Goal: Information Seeking & Learning: Check status

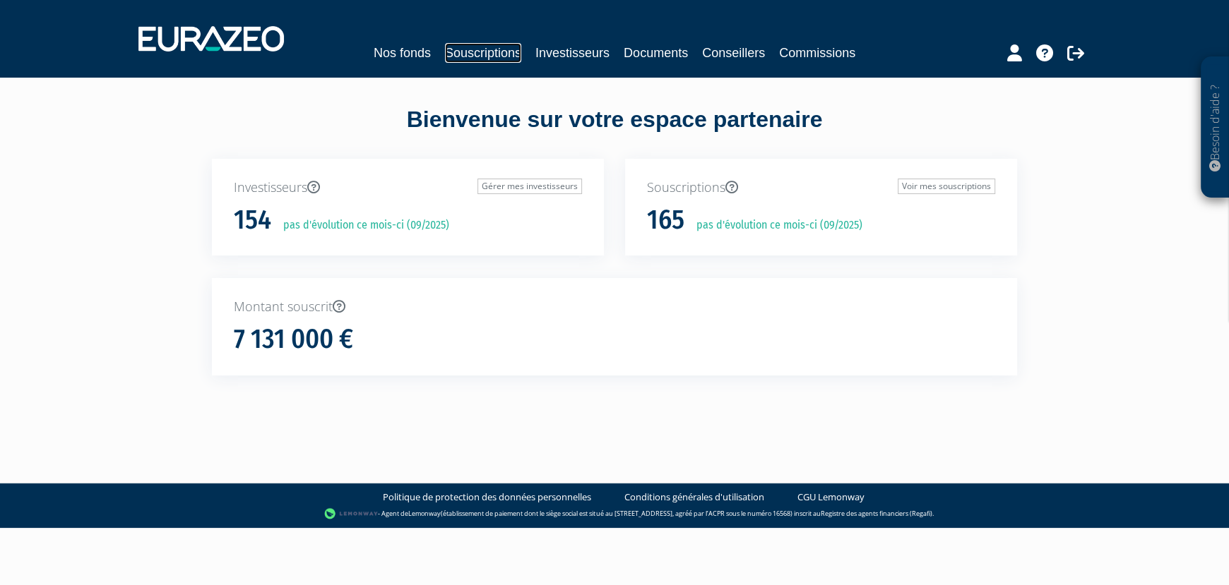
click at [480, 56] on link "Souscriptions" at bounding box center [483, 53] width 76 height 20
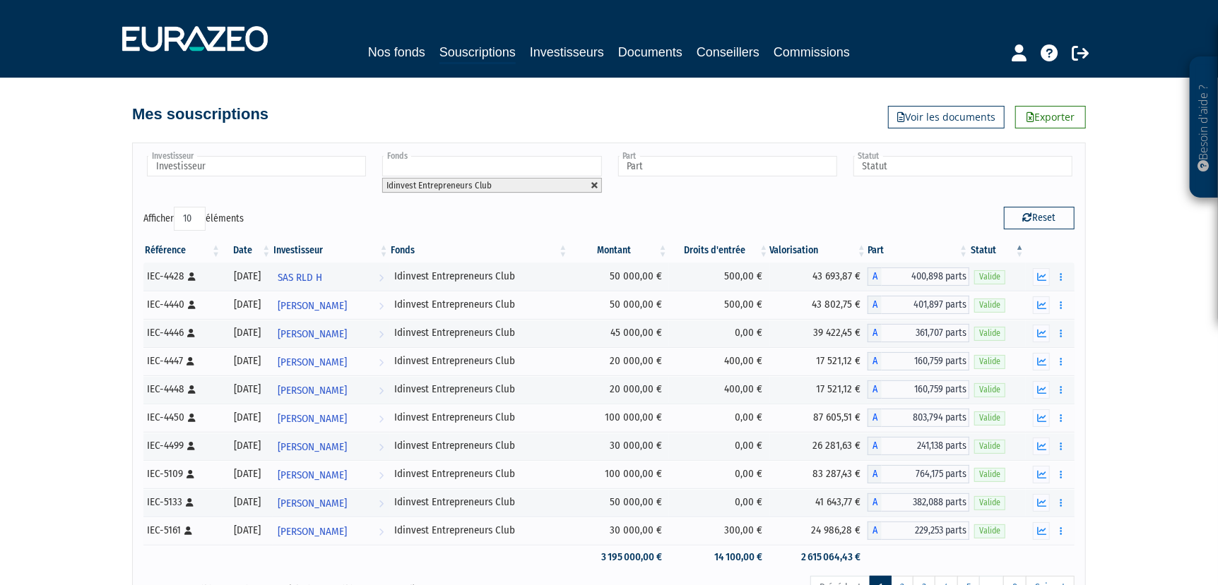
click at [594, 184] on link at bounding box center [594, 186] width 8 height 8
type input "Fonds"
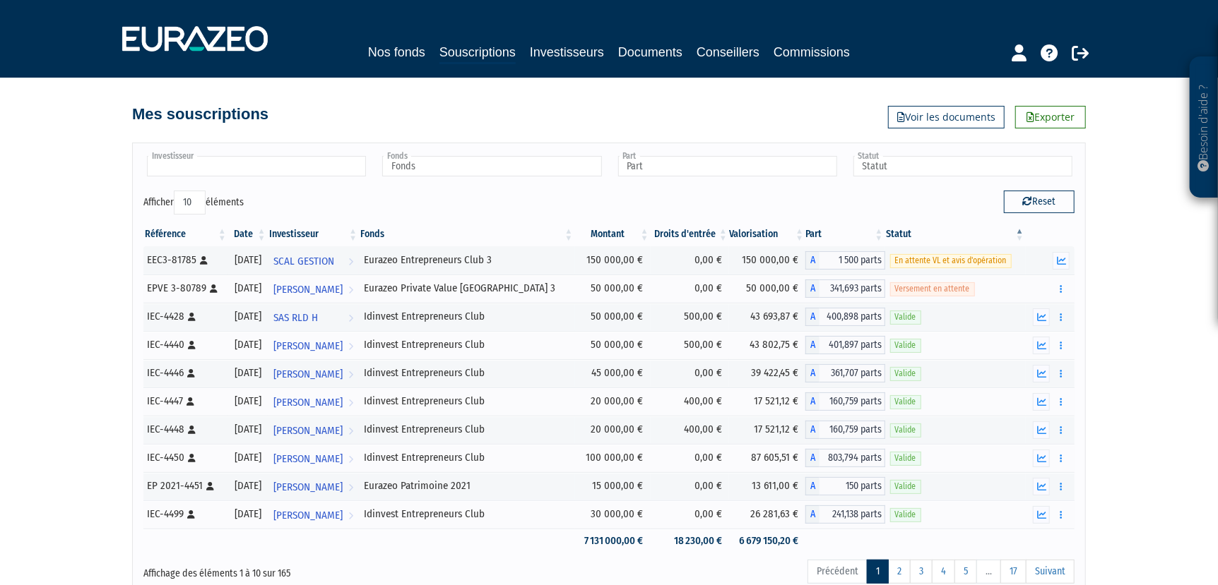
click at [305, 167] on input "text" at bounding box center [256, 166] width 219 height 20
type input "bois"
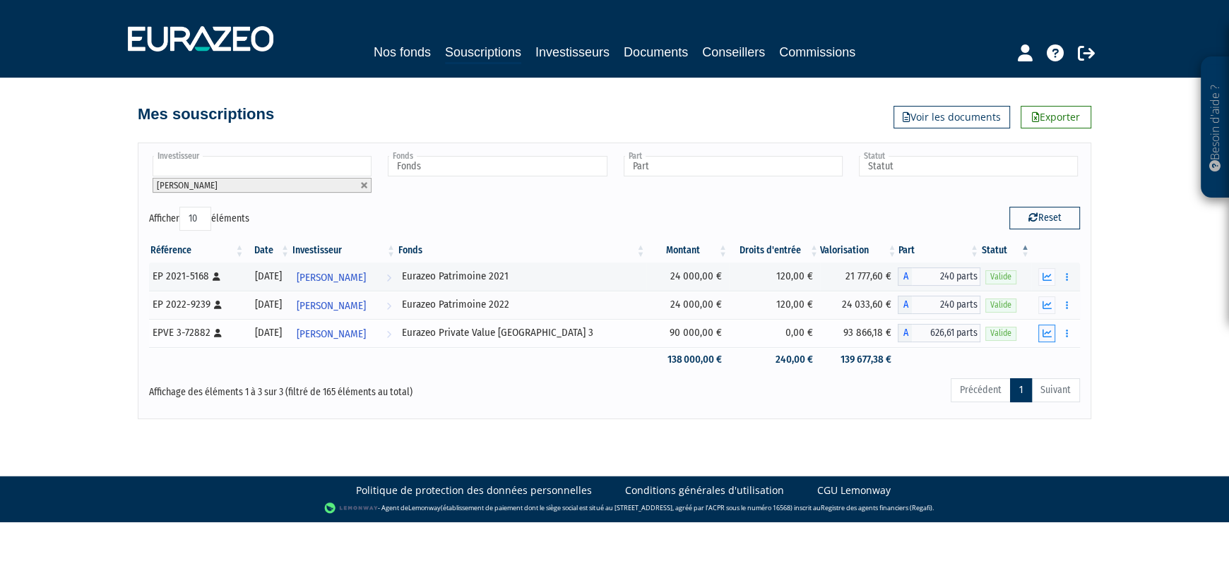
click at [1045, 329] on icon "button" at bounding box center [1046, 333] width 9 height 9
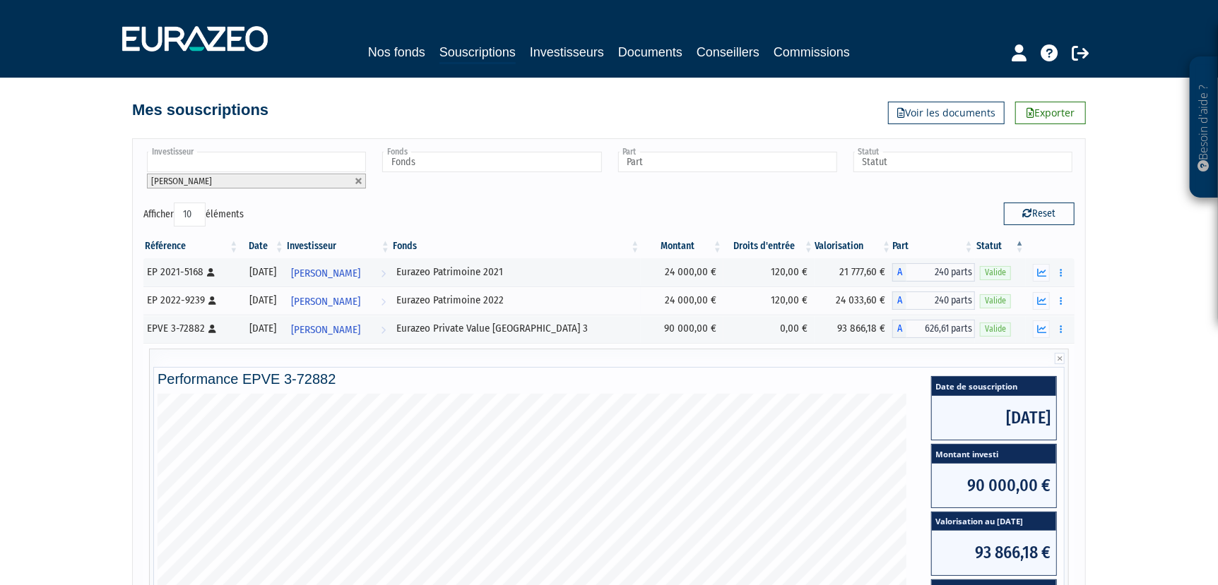
scroll to position [1, 0]
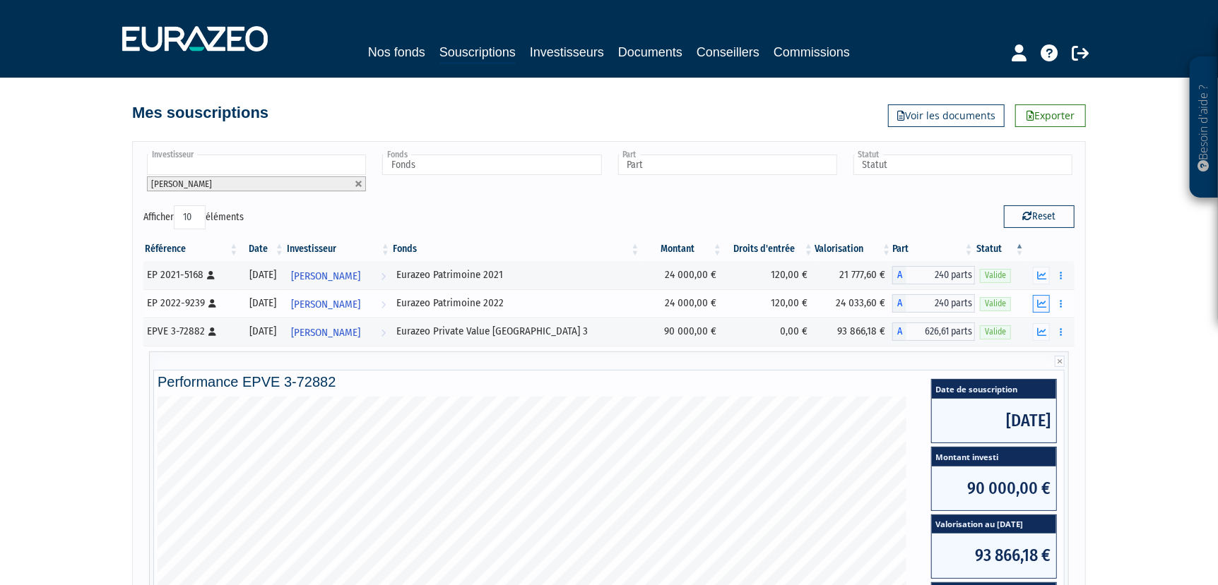
click at [1039, 301] on icon "button" at bounding box center [1041, 303] width 9 height 9
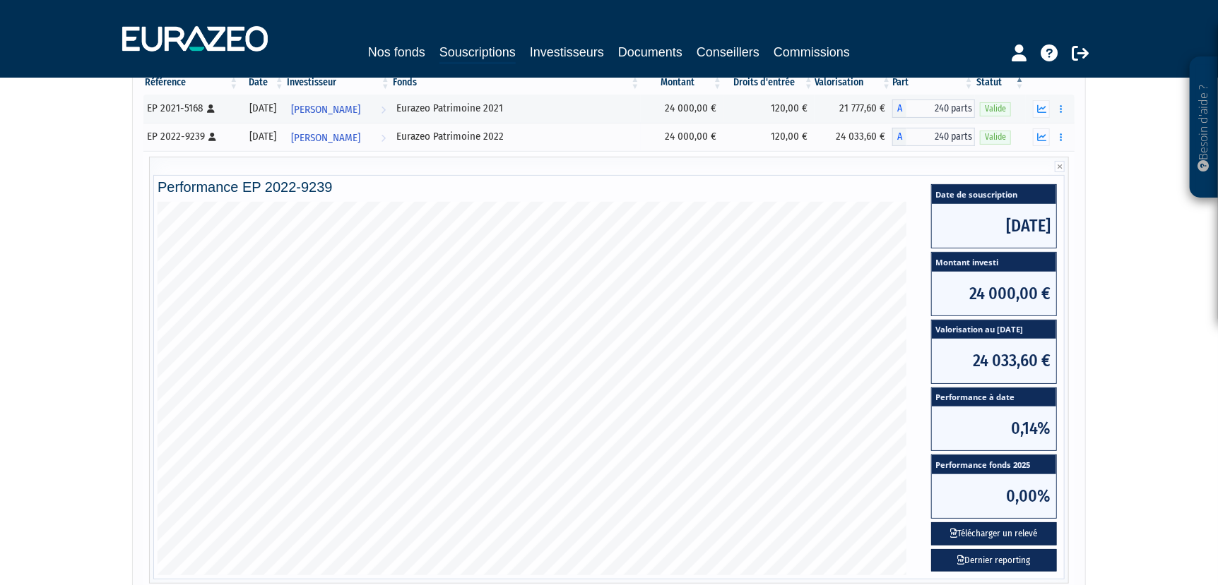
scroll to position [211, 0]
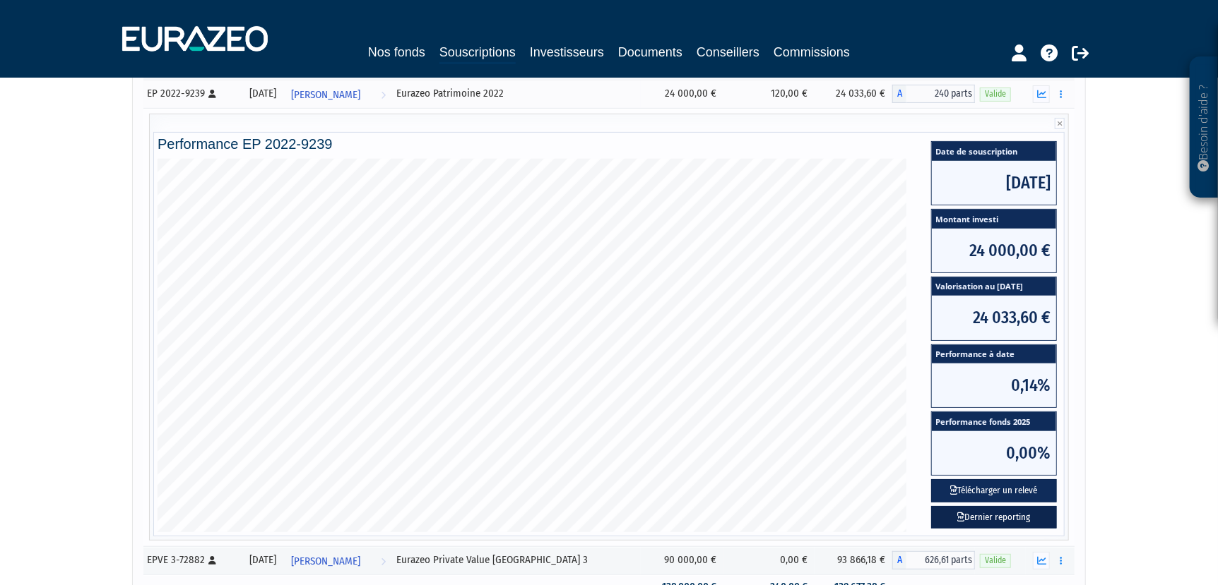
click at [999, 518] on link "Dernier reporting" at bounding box center [994, 517] width 126 height 23
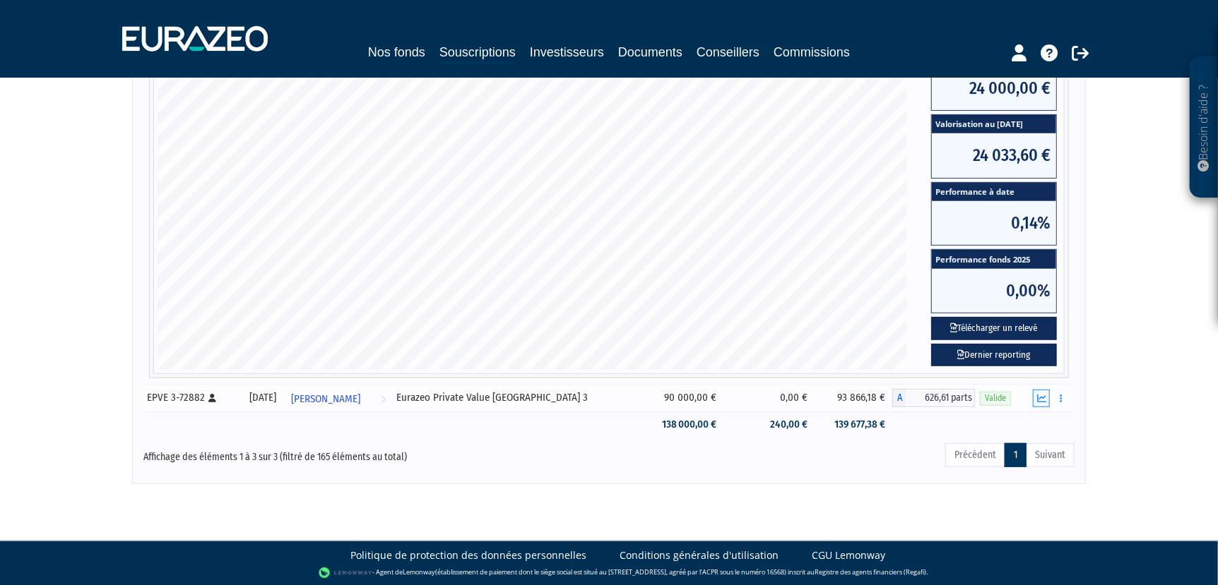
click at [1033, 395] on button "button" at bounding box center [1041, 399] width 17 height 18
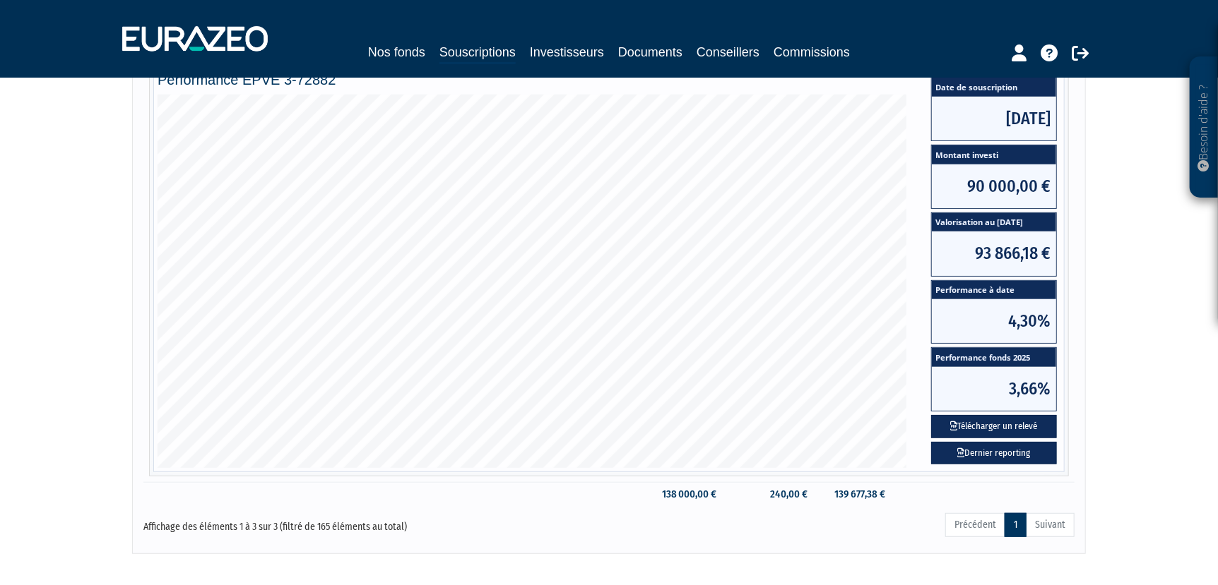
scroll to position [304, 0]
click at [1014, 449] on link "Dernier reporting" at bounding box center [994, 452] width 126 height 23
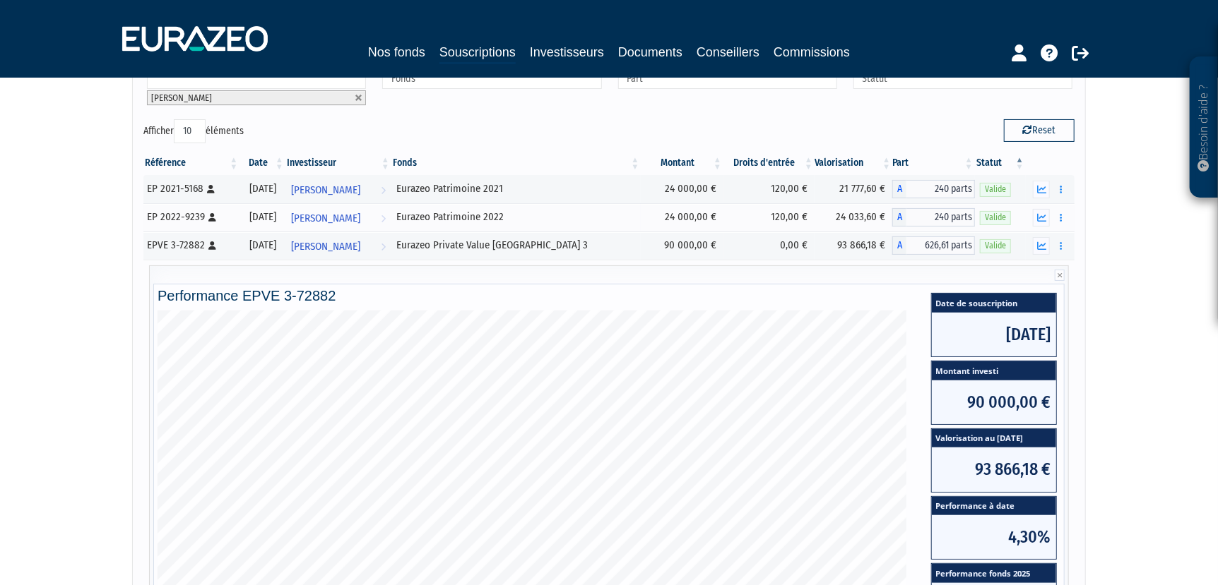
scroll to position [85, 0]
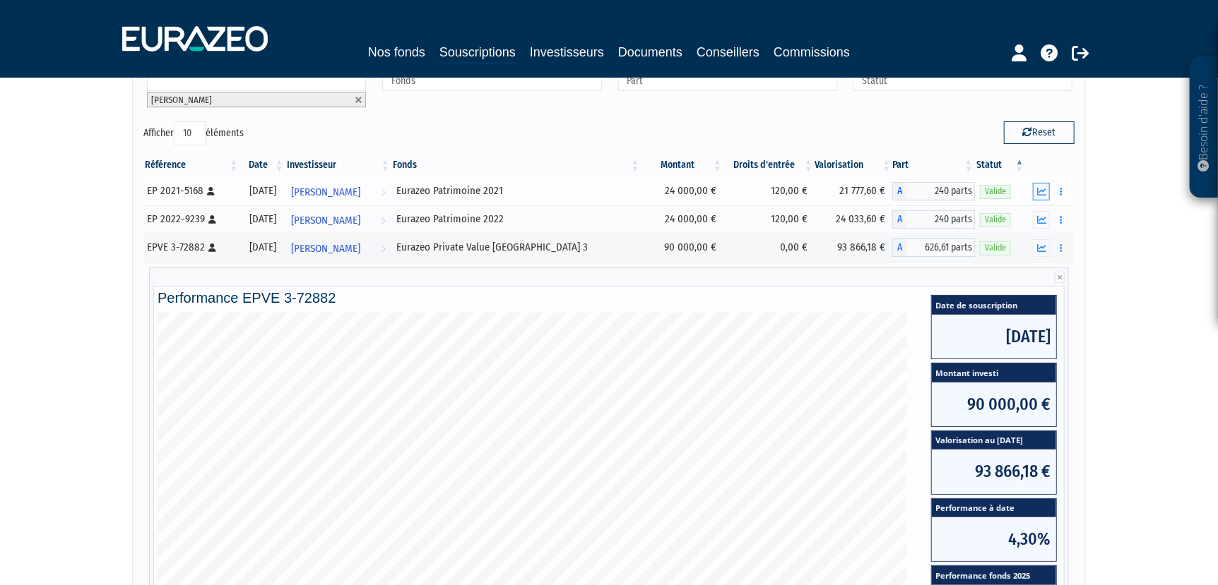
click at [1037, 196] on button "button" at bounding box center [1041, 192] width 17 height 18
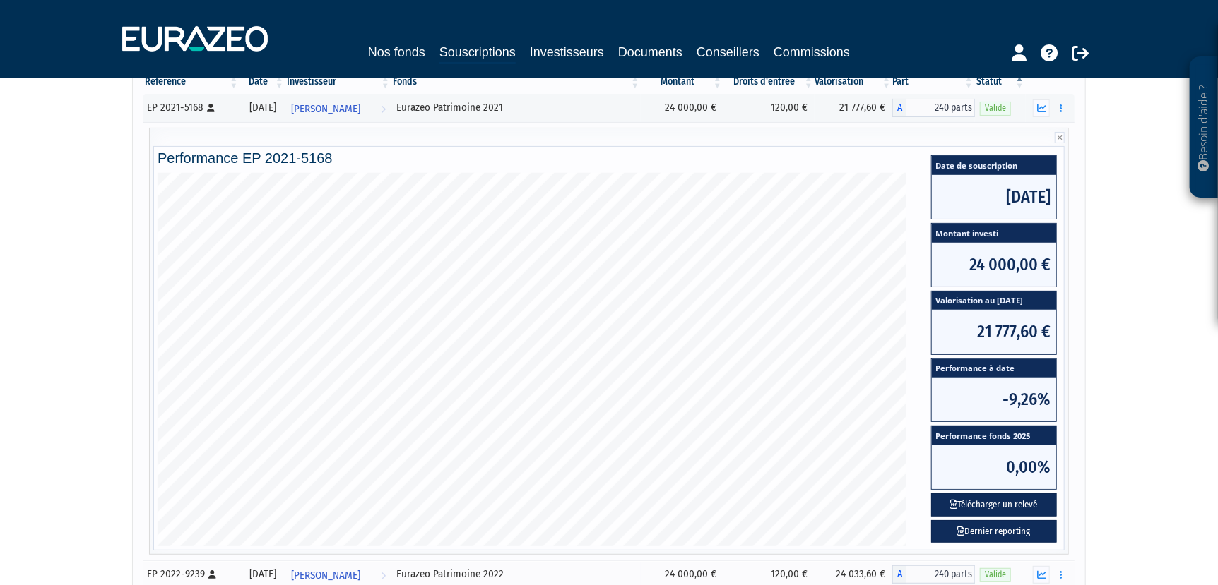
scroll to position [171, 0]
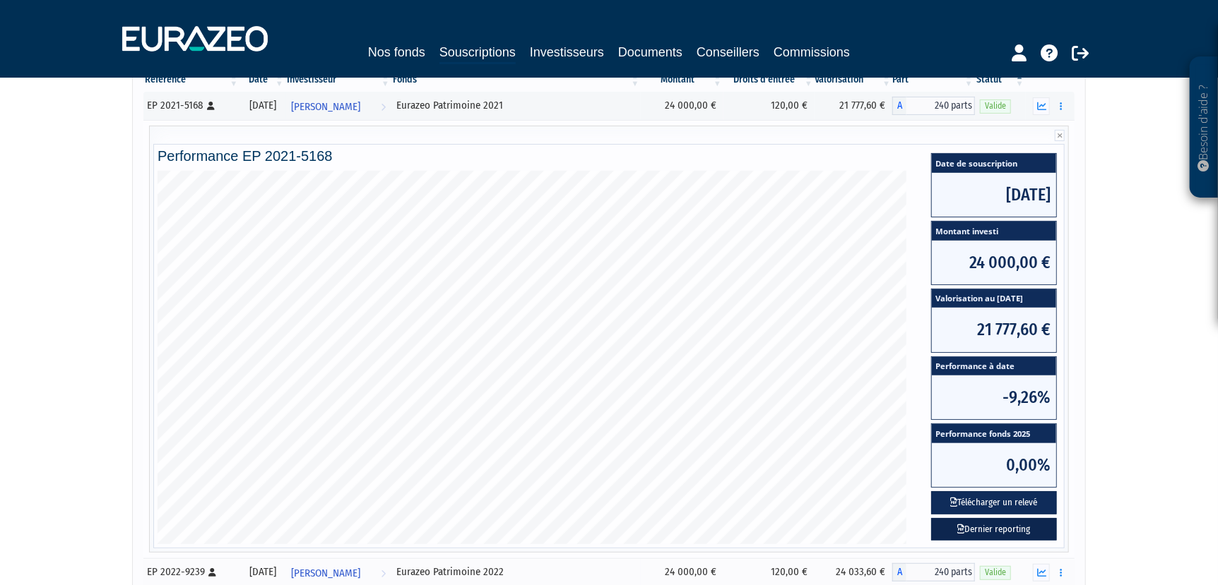
click at [992, 527] on link "Dernier reporting" at bounding box center [994, 529] width 126 height 23
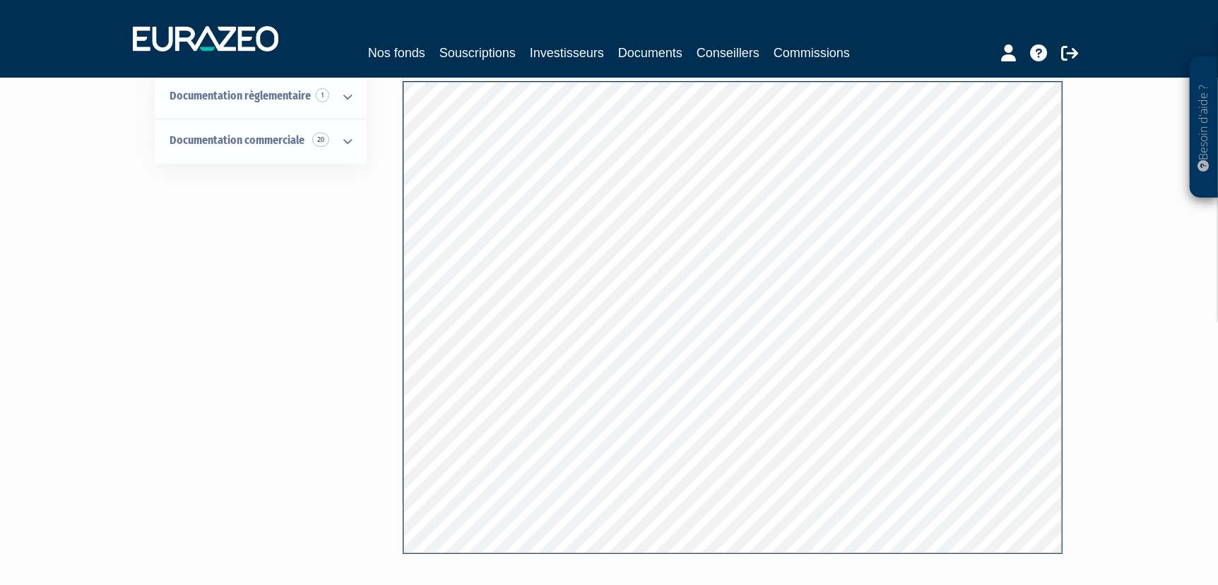
scroll to position [87, 0]
